Goal: Task Accomplishment & Management: Complete application form

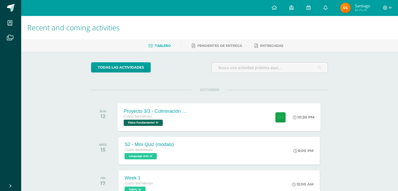
click at [208, 110] on div "Proyecto 3/3 - Culminación y Presentación Cuarto Bachillerato Física Fundamenta…" at bounding box center [220, 117] width 204 height 28
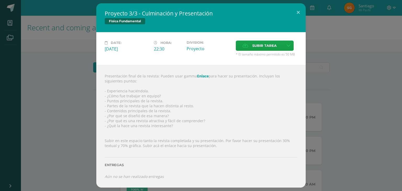
click at [197, 74] on link "Enlace" at bounding box center [203, 76] width 12 height 5
drag, startPoint x: 162, startPoint y: 99, endPoint x: 111, endPoint y: 98, distance: 51.6
click at [114, 98] on div "Presentación final de la revista: Pueden usar gamma Enlace para hacer su presen…" at bounding box center [201, 126] width 210 height 123
click at [164, 97] on div "Presentación final de la revista: Pueden usar gamma Enlace para hacer su presen…" at bounding box center [201, 126] width 210 height 123
drag, startPoint x: 159, startPoint y: 105, endPoint x: 164, endPoint y: 107, distance: 5.9
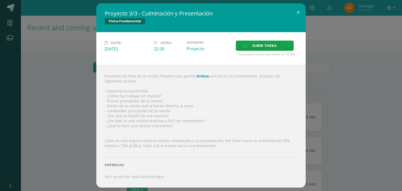
click at [159, 105] on div "Presentación final de la revista: Pueden usar gamma Enlace para hacer su presen…" at bounding box center [201, 126] width 210 height 123
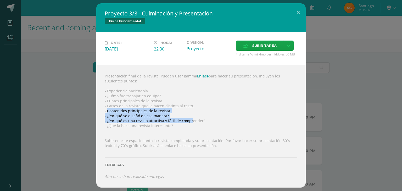
drag, startPoint x: 106, startPoint y: 109, endPoint x: 189, endPoint y: 118, distance: 82.6
click at [190, 119] on div "Presentación final de la revista: Pueden usar gamma Enlace para hacer su presen…" at bounding box center [201, 126] width 210 height 123
click at [187, 116] on div "Presentación final de la revista: Pueden usar gamma Enlace para hacer su presen…" at bounding box center [201, 126] width 210 height 123
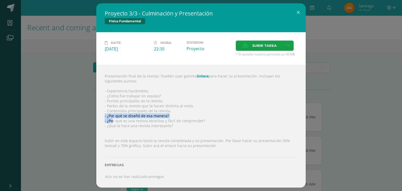
drag, startPoint x: 163, startPoint y: 117, endPoint x: 118, endPoint y: 118, distance: 45.3
click at [113, 119] on div "Presentación final de la revista: Pueden usar gamma Enlace para hacer su presen…" at bounding box center [201, 126] width 210 height 123
drag, startPoint x: 161, startPoint y: 121, endPoint x: 164, endPoint y: 59, distance: 62.2
click at [161, 119] on div "Presentación final de la revista: Pueden usar gamma Enlace para hacer su presen…" at bounding box center [201, 126] width 210 height 123
drag, startPoint x: 153, startPoint y: 120, endPoint x: 136, endPoint y: 122, distance: 17.2
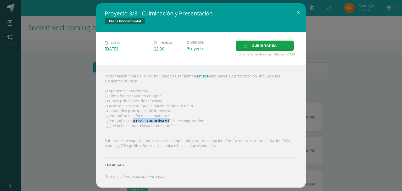
click at [128, 120] on div "Presentación final de la revista: Pueden usar gamma Enlace para hacer su presen…" at bounding box center [201, 126] width 210 height 123
click at [166, 126] on div "Presentación final de la revista: Pueden usar gamma Enlace para hacer su presen…" at bounding box center [201, 126] width 210 height 123
drag, startPoint x: 191, startPoint y: 120, endPoint x: 120, endPoint y: 122, distance: 71.5
click at [96, 118] on div "Proyecto 3/3 - Culminación y Presentación Física Fundamental Date: [DATE] Hora:…" at bounding box center [201, 95] width 398 height 184
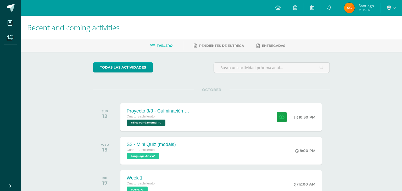
click at [208, 131] on div "Presentación final de la revista: Pueden usar gamma Enlace para hacer su presen…" at bounding box center [201, 123] width 189 height 110
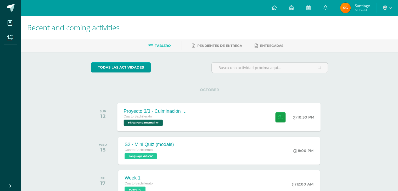
click at [193, 120] on div "Proyecto 3/3 - Culminación y Presentación Cuarto Bachillerato Física Fundamenta…" at bounding box center [156, 117] width 76 height 28
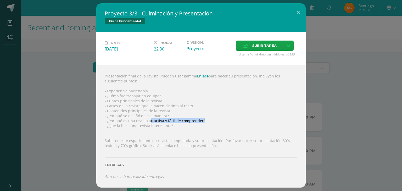
drag, startPoint x: 210, startPoint y: 122, endPoint x: 124, endPoint y: 121, distance: 86.2
click at [124, 121] on div "Presentación final de la revista: Pueden usar gamma Enlace para hacer su presen…" at bounding box center [201, 126] width 210 height 123
click at [170, 128] on div "Presentación final de la revista: Pueden usar gamma Enlace para hacer su presen…" at bounding box center [201, 126] width 210 height 123
drag, startPoint x: 205, startPoint y: 122, endPoint x: 127, endPoint y: 122, distance: 77.5
click at [129, 122] on div "Presentación final de la revista: Pueden usar gamma Enlace para hacer su presen…" at bounding box center [201, 126] width 210 height 123
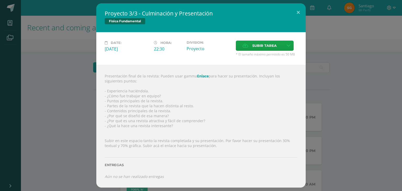
click at [163, 127] on div "Presentación final de la revista: Pueden usar gamma Enlace para hacer su presen…" at bounding box center [201, 126] width 210 height 123
drag, startPoint x: 173, startPoint y: 127, endPoint x: 126, endPoint y: 127, distance: 46.9
click at [104, 125] on div "Presentación final de la revista: Pueden usar gamma Enlace para hacer su presen…" at bounding box center [201, 126] width 210 height 123
click at [175, 131] on div "Presentación final de la revista: Pueden usar gamma Enlace para hacer su presen…" at bounding box center [201, 126] width 210 height 123
drag, startPoint x: 164, startPoint y: 128, endPoint x: 128, endPoint y: 125, distance: 36.2
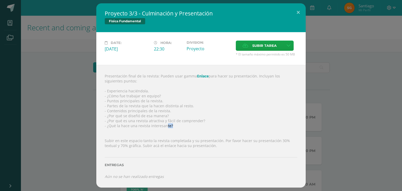
click at [131, 125] on div "Presentación final de la revista: Pueden usar gamma Enlace para hacer su presen…" at bounding box center [201, 126] width 210 height 123
click at [175, 134] on div "Presentación final de la revista: Pueden usar gamma Enlace para hacer su presen…" at bounding box center [201, 126] width 210 height 123
drag, startPoint x: 216, startPoint y: 145, endPoint x: 170, endPoint y: 145, distance: 45.6
click at [112, 145] on div "Presentación final de la revista: Pueden usar gamma Enlace para hacer su presen…" at bounding box center [201, 126] width 210 height 123
click at [217, 152] on div at bounding box center [201, 150] width 193 height 4
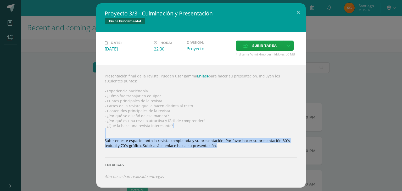
drag, startPoint x: 203, startPoint y: 147, endPoint x: 207, endPoint y: 146, distance: 4.6
click at [105, 129] on div "Presentación final de la revista: Pueden usar gamma Enlace para hacer su presen…" at bounding box center [201, 126] width 210 height 123
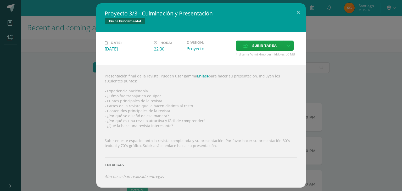
drag, startPoint x: 204, startPoint y: 120, endPoint x: 168, endPoint y: 45, distance: 82.8
click at [204, 118] on div "Presentación final de la revista: Pueden usar gamma Enlace para hacer su presen…" at bounding box center [201, 126] width 210 height 123
click at [244, 45] on icon at bounding box center [246, 45] width 6 height 3
click at [0, 0] on input "Subir tarea" at bounding box center [0, 0] width 0 height 0
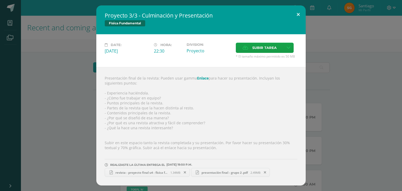
click at [303, 12] on button at bounding box center [298, 15] width 15 height 18
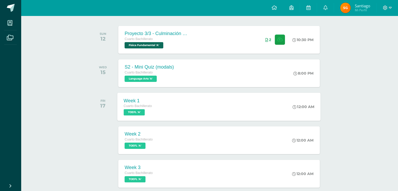
scroll to position [79, 0]
